Goal: Find specific page/section: Find specific page/section

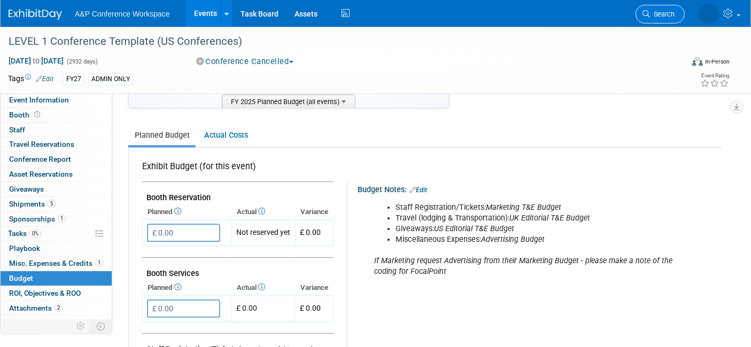
click at [661, 9] on link "Search" at bounding box center [660, 14] width 49 height 19
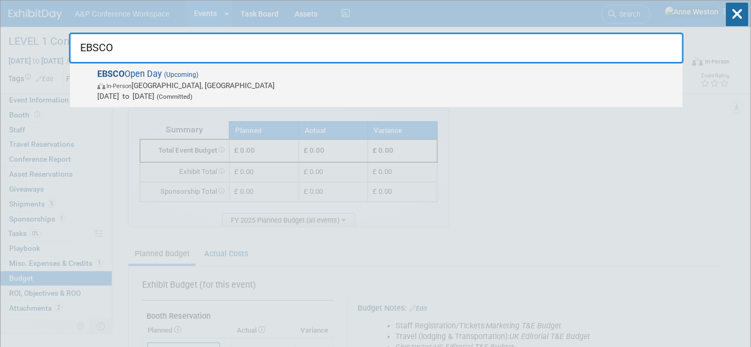
type input "EBSCO"
click at [133, 79] on span "EBSCO Open Day (Upcoming) In-Person London, United Kingdom Nov 6, 2025 to Nov 6…" at bounding box center [385, 85] width 583 height 33
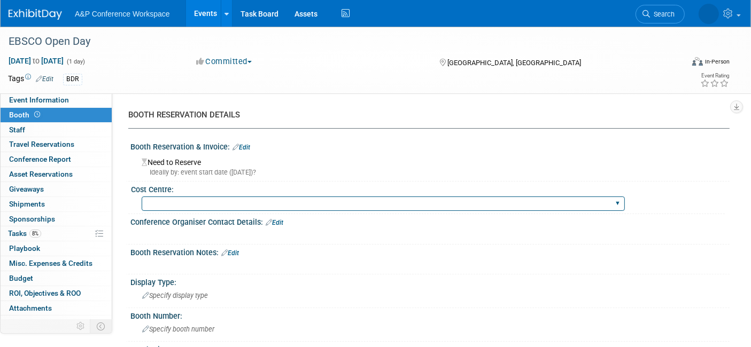
click at [235, 204] on select "BGBG BLRG BPDL BUAV BUIB BUMD COBA COMD CUAP FBAP [PERSON_NAME] IBIB RGP DIGI B…" at bounding box center [383, 204] width 483 height 14
select select "COBA"
click at [142, 197] on select "BGBG BLRG BPDL BUAV BUIB BUMD COBA COMD CUAP FBAP HART IBIB RGP DIGI BUHA ABC-C…" at bounding box center [383, 204] width 483 height 14
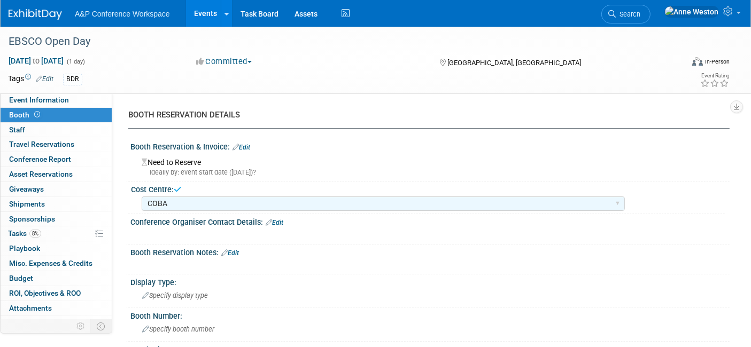
click at [530, 266] on div at bounding box center [377, 265] width 474 height 11
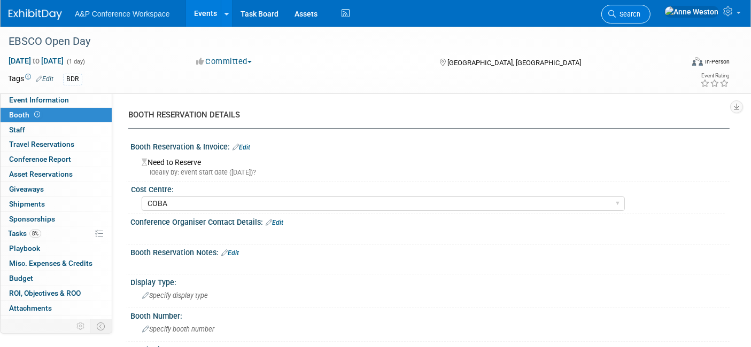
click at [640, 12] on span "Search" at bounding box center [628, 14] width 25 height 8
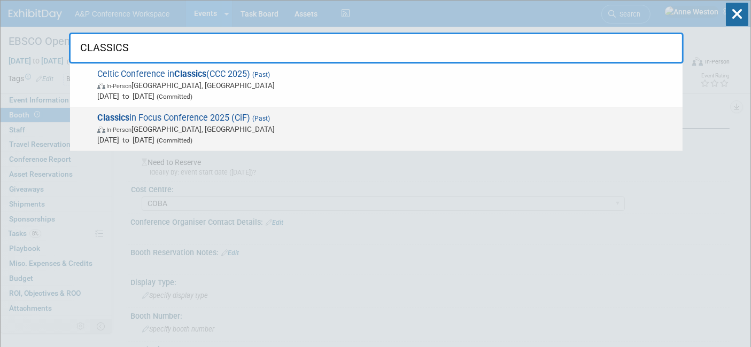
type input "CLASSICS"
click at [160, 118] on span "Classics in Focus Conference 2025 (CiF) (Past) In-Person London, United Kingdom…" at bounding box center [385, 129] width 583 height 33
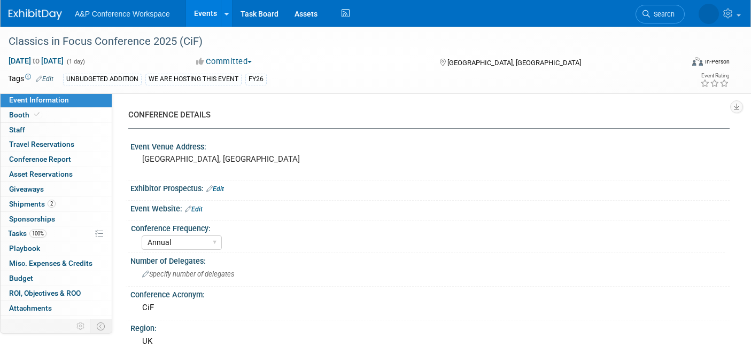
select select "Annual"
select select "Level 2"
select select "In-Person Booth"
select select "Classical Studies"
select select "Bloomsbury Academic"
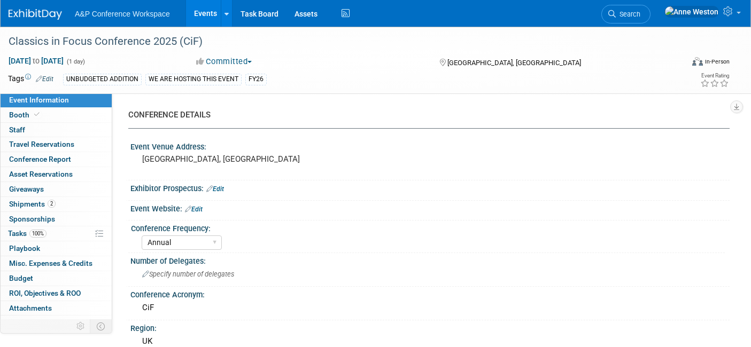
select select "[PERSON_NAME]"
select select "Brand/Subject Presence​"
click at [22, 274] on span "Budget" at bounding box center [21, 278] width 24 height 9
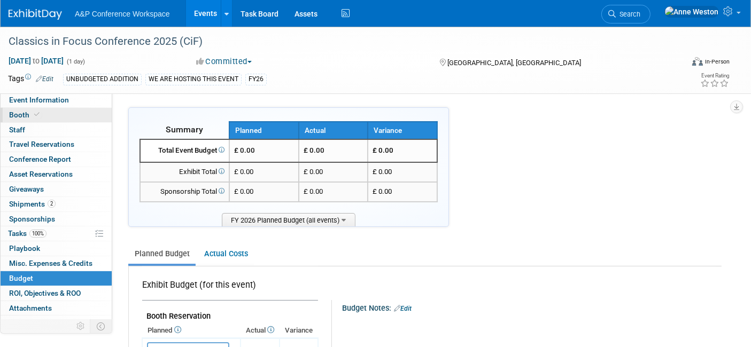
click at [26, 112] on span "Booth" at bounding box center [25, 115] width 33 height 9
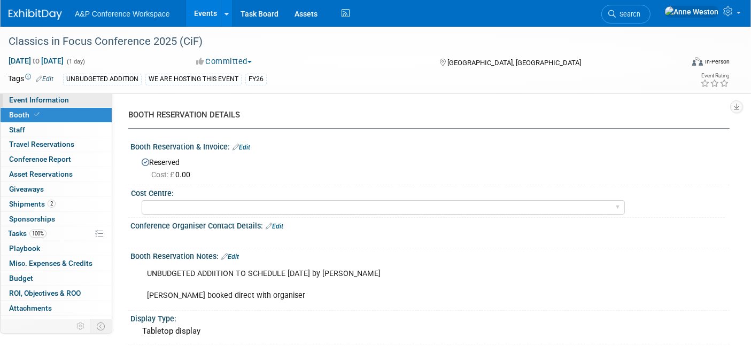
click at [76, 102] on link "Event Information" at bounding box center [56, 100] width 111 height 14
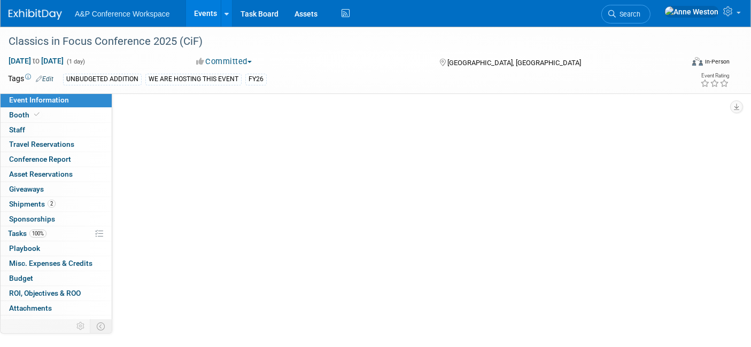
select select "Annual"
select select "Level 2"
select select "In-Person Booth"
select select "Classical Studies"
select select "Bloomsbury Academic"
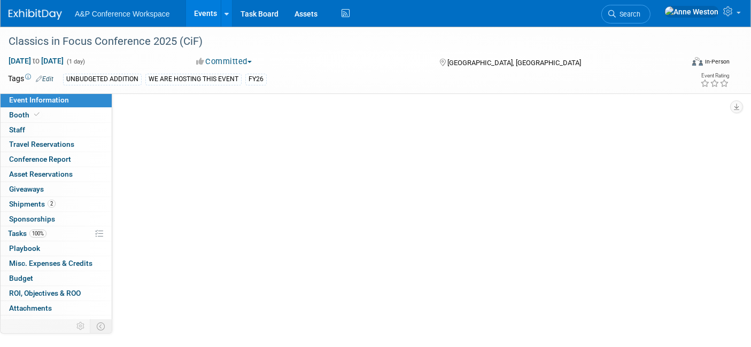
select select "[PERSON_NAME]"
select select "Brand/Subject Presence​"
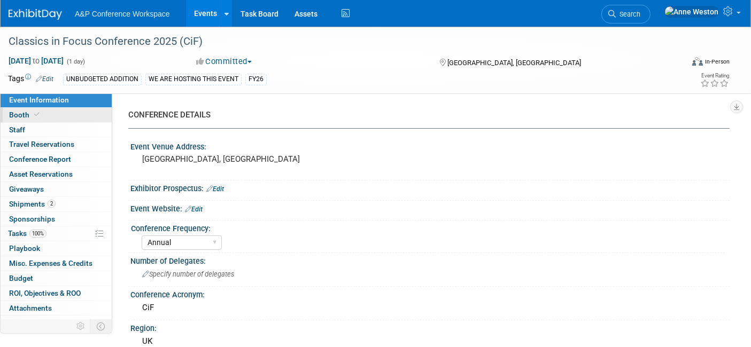
click at [41, 115] on link "Booth" at bounding box center [56, 115] width 111 height 14
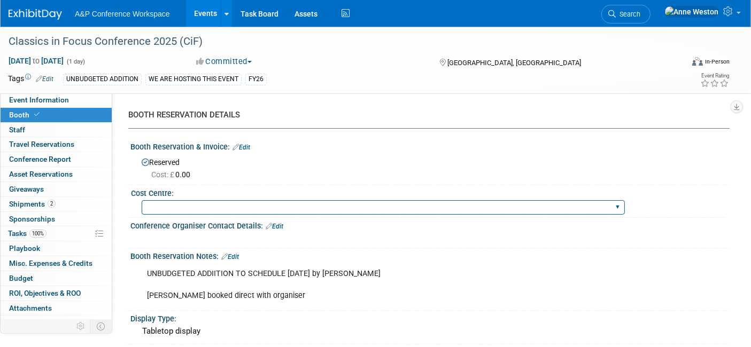
click at [183, 203] on select "BGBG BLRG BPDL BUAV BUIB BUMD COBA COMD CUAP FBAP HART IBIB RGP DIGI BUHA ABC-C…" at bounding box center [383, 207] width 483 height 14
select select "COBA"
click at [142, 200] on select "BGBG BLRG BPDL BUAV BUIB BUMD COBA COMD CUAP FBAP HART IBIB RGP DIGI BUHA ABC-C…" at bounding box center [383, 207] width 483 height 14
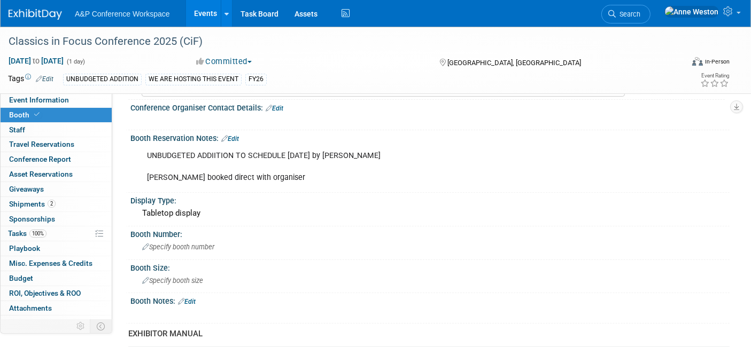
scroll to position [119, 0]
click at [180, 209] on div "Tabletop display" at bounding box center [429, 213] width 583 height 17
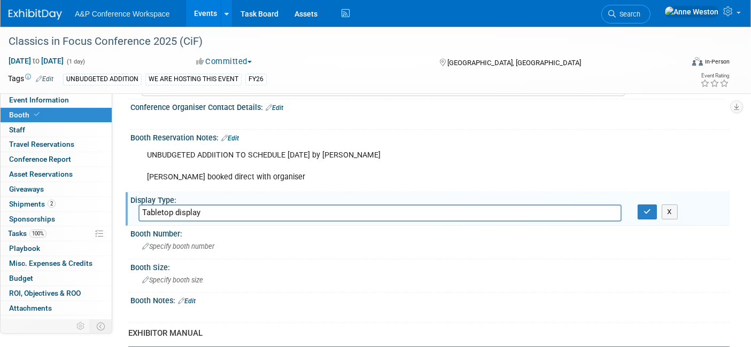
click at [179, 212] on input "Tabletop display" at bounding box center [379, 213] width 483 height 17
type input "Tabletop Display"
click at [140, 277] on div "Specify booth size" at bounding box center [429, 280] width 583 height 17
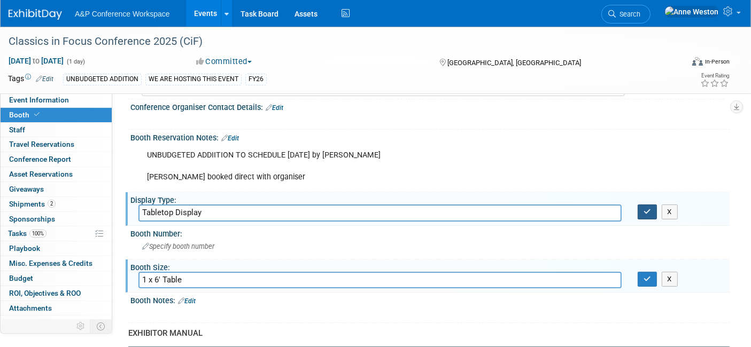
type input "1 x 6' Table"
click at [642, 207] on button "button" at bounding box center [647, 212] width 19 height 15
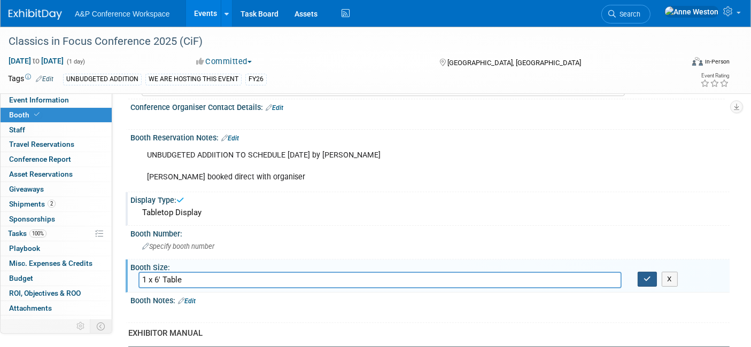
click at [644, 277] on icon "button" at bounding box center [647, 279] width 7 height 7
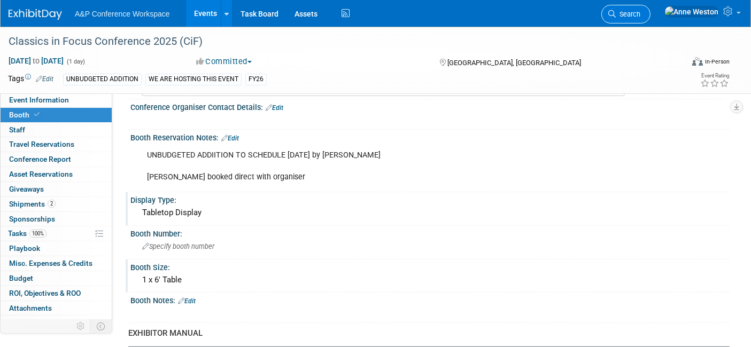
click at [640, 12] on span "Search" at bounding box center [628, 14] width 25 height 8
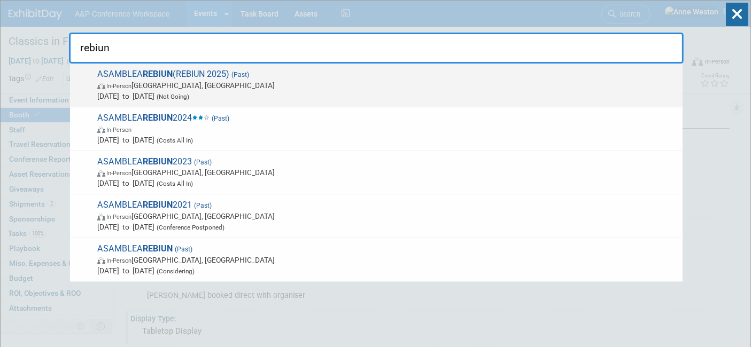
type input "rebiun"
click at [143, 74] on span "ASAMBLEA REBIUN (REBIUN 2025) (Past) In-Person Girona, Spain May 28, 2025 to Ma…" at bounding box center [385, 85] width 583 height 33
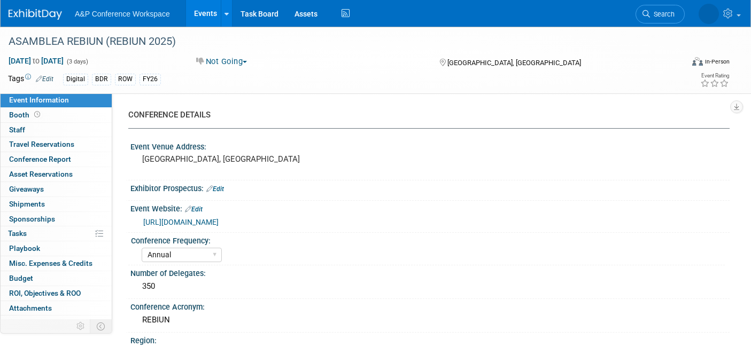
select select "Annual"
select select "Level 2"
select select "In-Person Booth"
select select "Libraries"
select select "Bloomsbury Digital Resources"
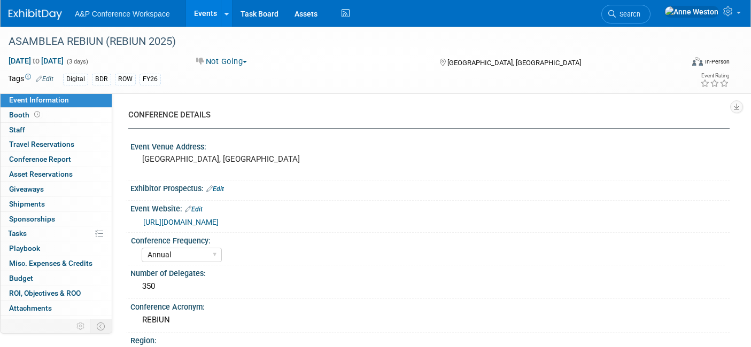
select select "[PERSON_NAME] & [PERSON_NAME]"
select select "[PERSON_NAME]"
select select "BDR Product Awareness and Trial Generation​"
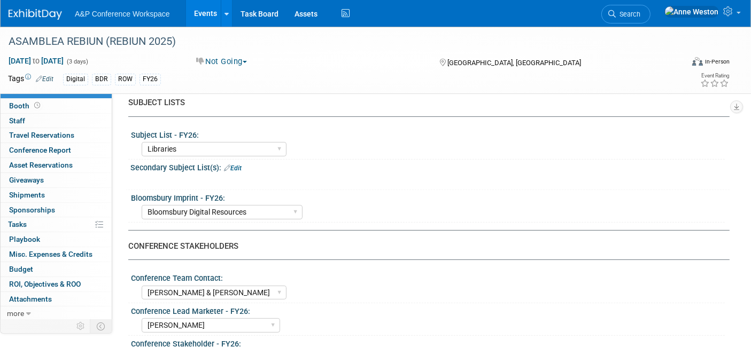
scroll to position [356, 0]
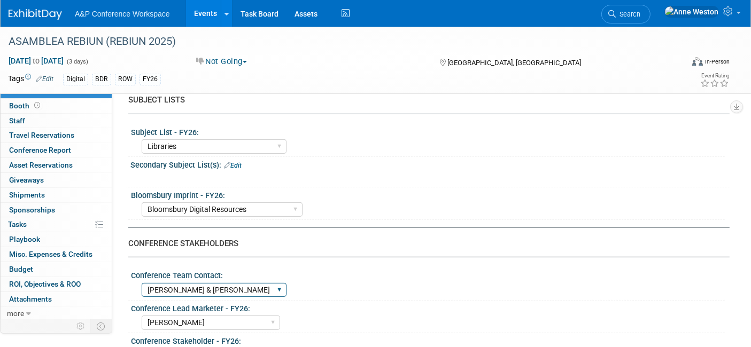
click at [277, 284] on select "Anne Weston Matt Hambridge Amanda Oney Anne Weston & Amanda Oney Anne Weston & …" at bounding box center [214, 290] width 145 height 14
select select "[PERSON_NAME]"
click at [142, 283] on select "Anne Weston Matt Hambridge Amanda Oney Anne Weston & Amanda Oney Anne Weston & …" at bounding box center [214, 290] width 145 height 14
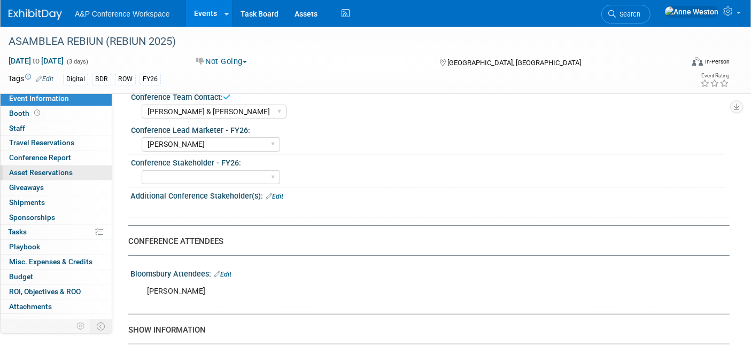
scroll to position [0, 0]
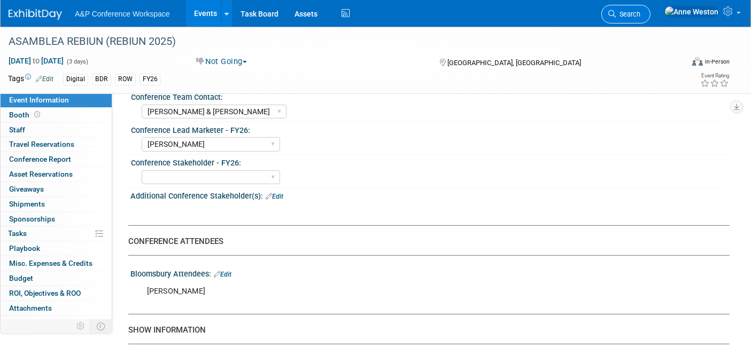
click at [640, 10] on span "Search" at bounding box center [628, 14] width 25 height 8
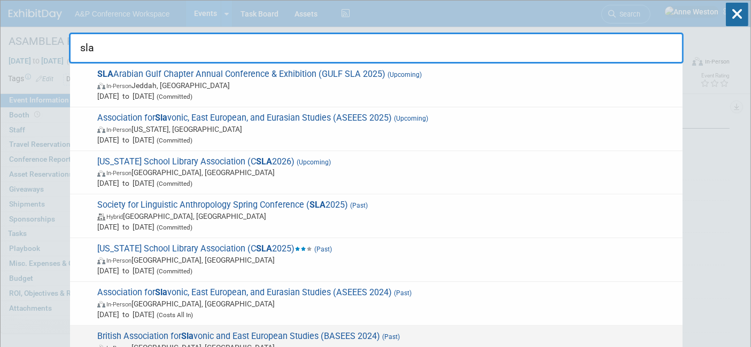
type input "sla"
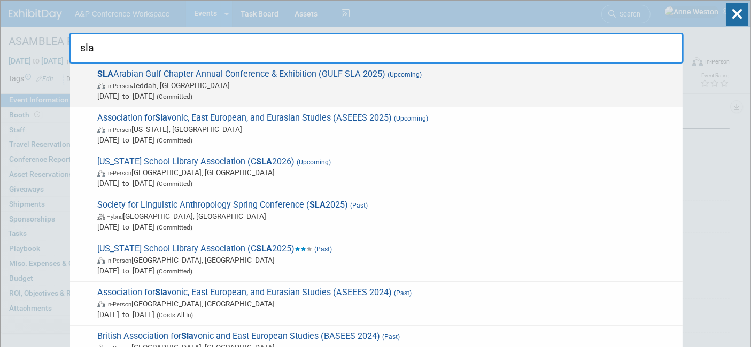
click at [168, 89] on span "In-Person Jeddah, Saudi Arabia" at bounding box center [387, 85] width 580 height 11
